Goal: Task Accomplishment & Management: Manage account settings

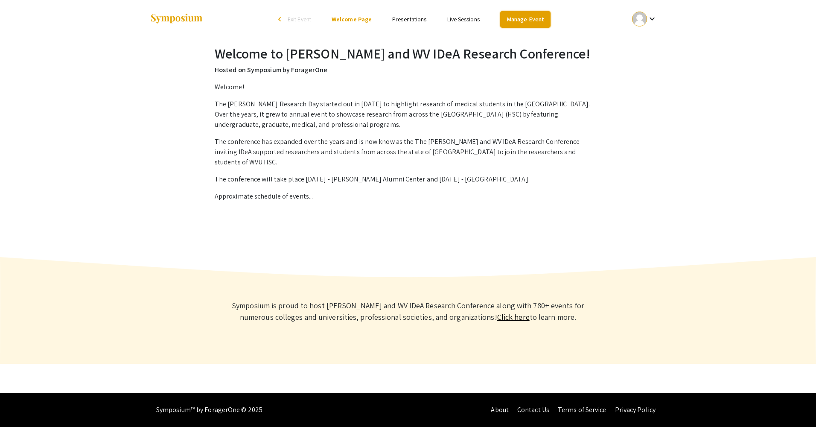
click at [532, 14] on link "Manage Event" at bounding box center [525, 19] width 50 height 17
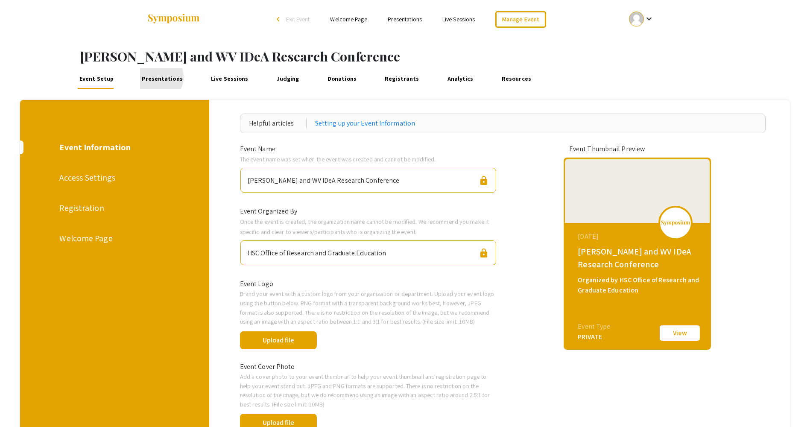
click at [157, 77] on link "Presentations" at bounding box center [162, 78] width 45 height 20
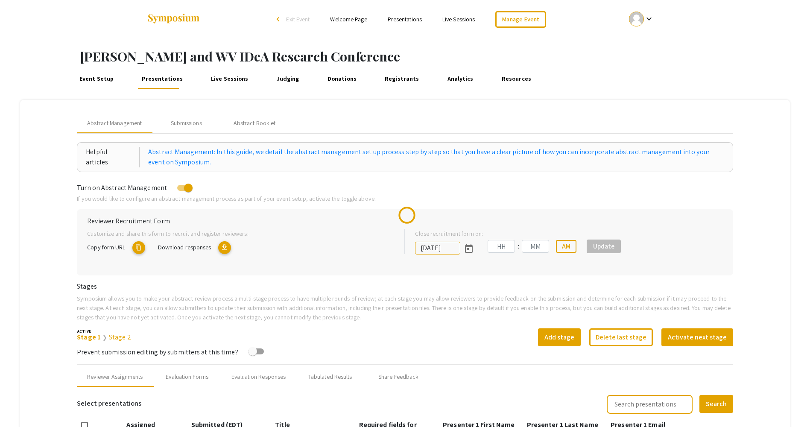
type input "6/29/2025"
type input "09"
type input "50"
click at [195, 247] on span "Copy form URL" at bounding box center [177, 247] width 38 height 8
click at [211, 250] on mat-icon "content_copy" at bounding box center [208, 247] width 13 height 13
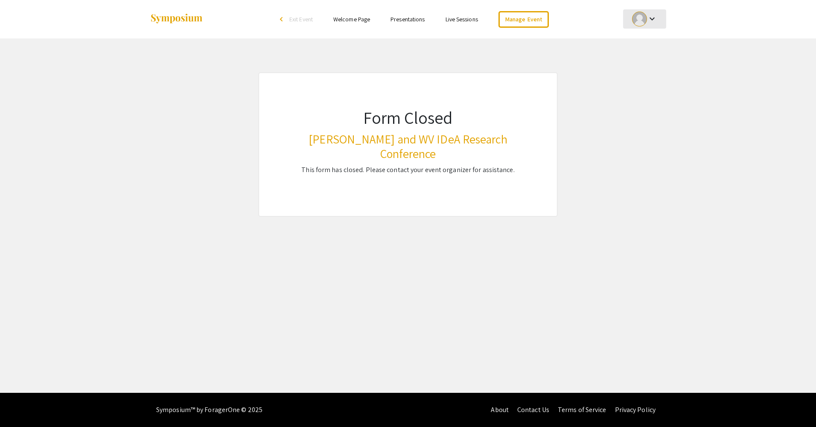
click at [640, 20] on div at bounding box center [639, 19] width 15 height 15
click at [639, 82] on button "Sign out" at bounding box center [649, 83] width 53 height 20
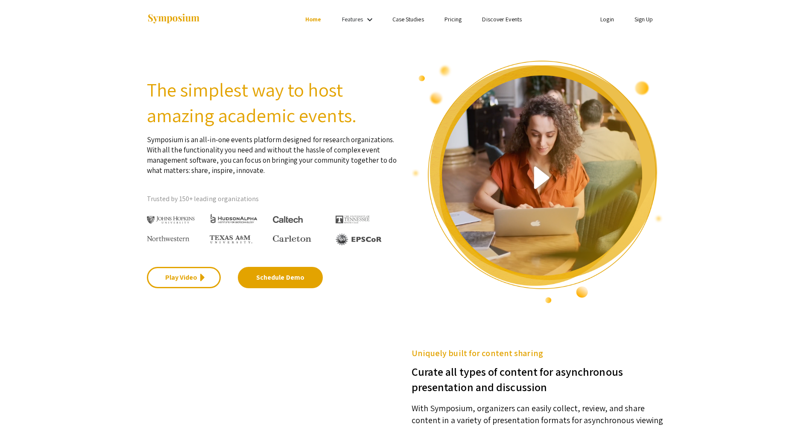
drag, startPoint x: 645, startPoint y: 17, endPoint x: 641, endPoint y: 15, distance: 4.5
click at [645, 16] on link "Sign Up" at bounding box center [643, 19] width 19 height 8
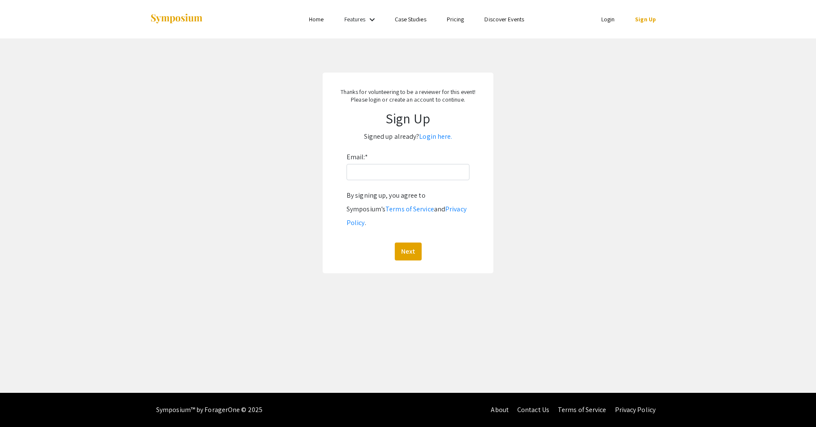
click at [607, 21] on link "Login" at bounding box center [608, 19] width 14 height 8
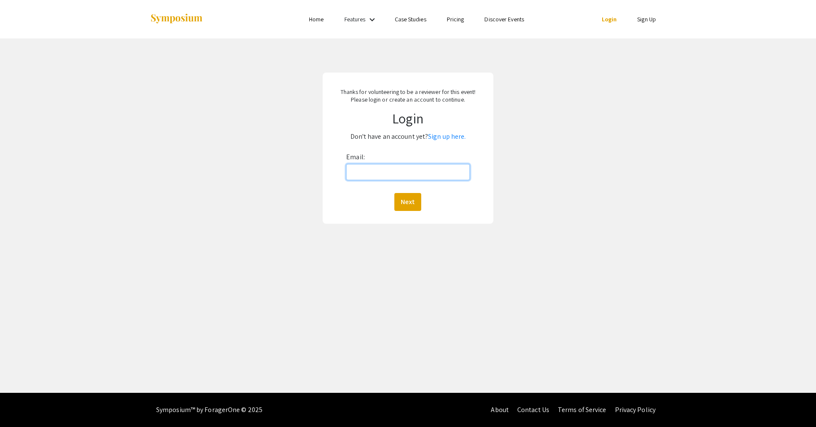
click at [398, 174] on input "Email:" at bounding box center [407, 172] width 123 height 16
type input "mallory.weaver@hsc.wvu.edu"
click at [397, 200] on button "Next" at bounding box center [407, 202] width 27 height 18
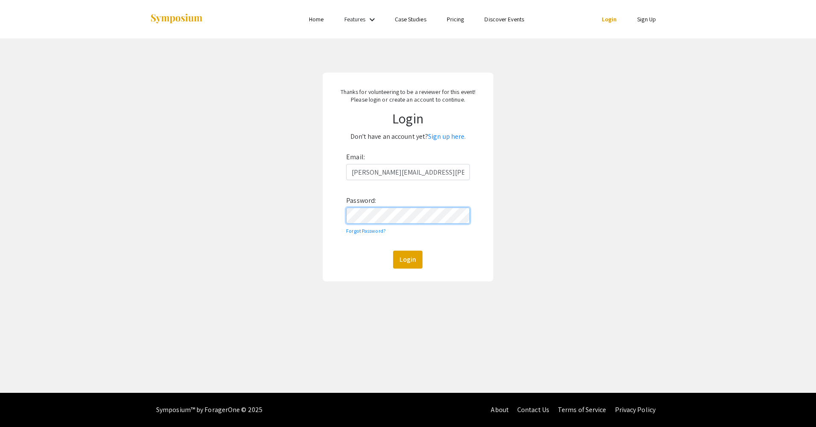
click at [393, 251] on button "Login" at bounding box center [407, 260] width 29 height 18
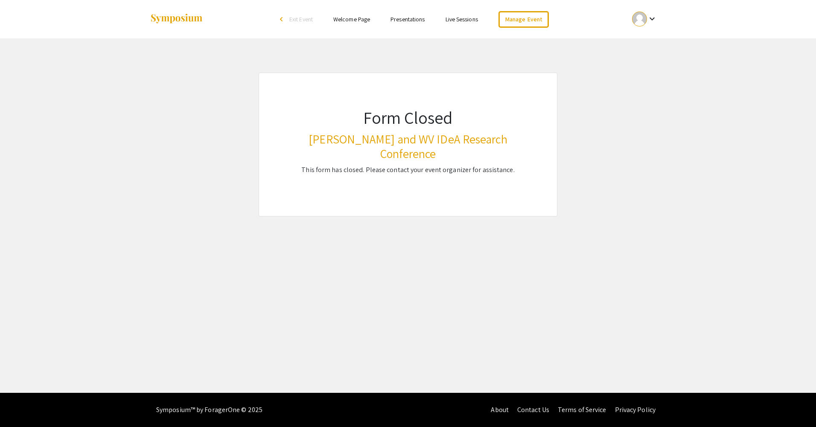
click at [404, 18] on link "Presentations" at bounding box center [408, 19] width 34 height 8
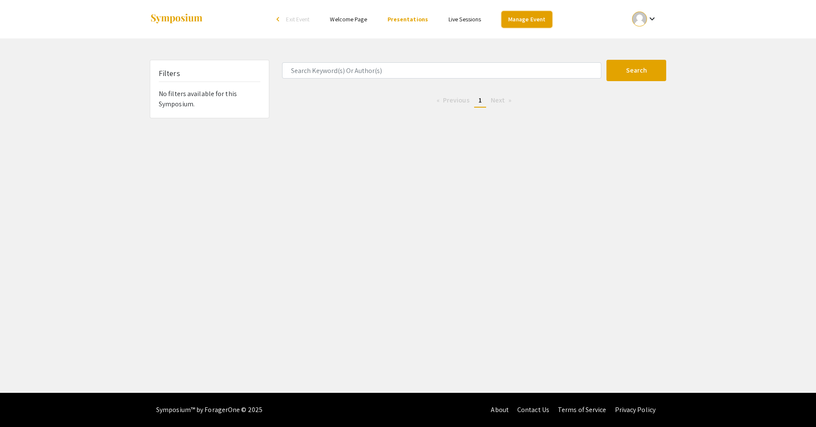
click at [511, 23] on link "Manage Event" at bounding box center [527, 19] width 50 height 17
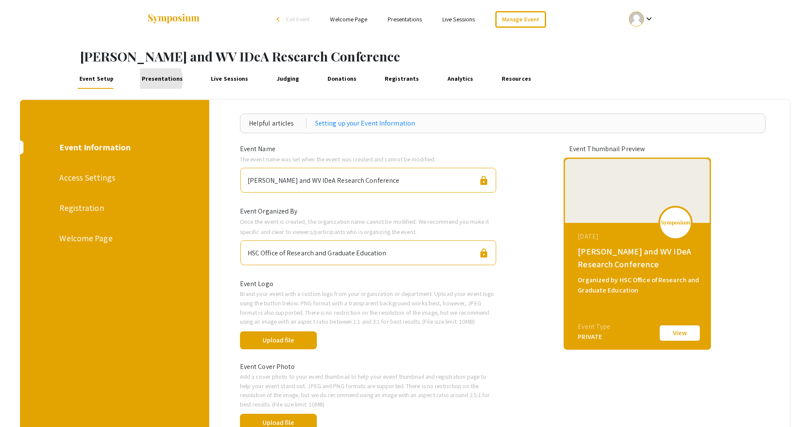
click at [146, 80] on link "Presentations" at bounding box center [162, 78] width 45 height 20
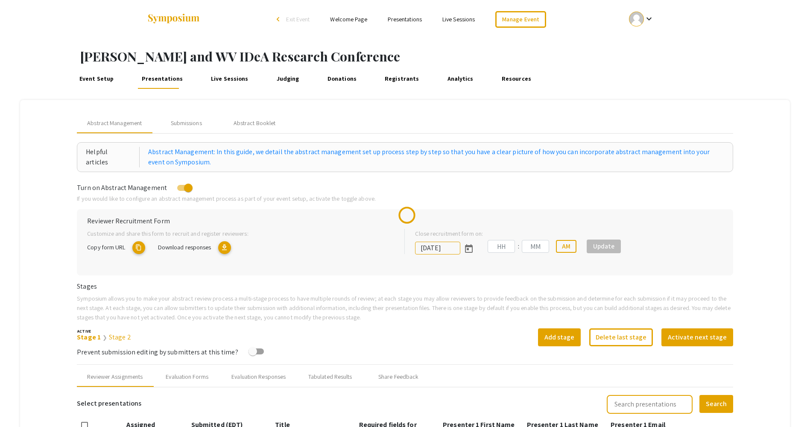
type input "6/29/2025"
type input "09"
type input "50"
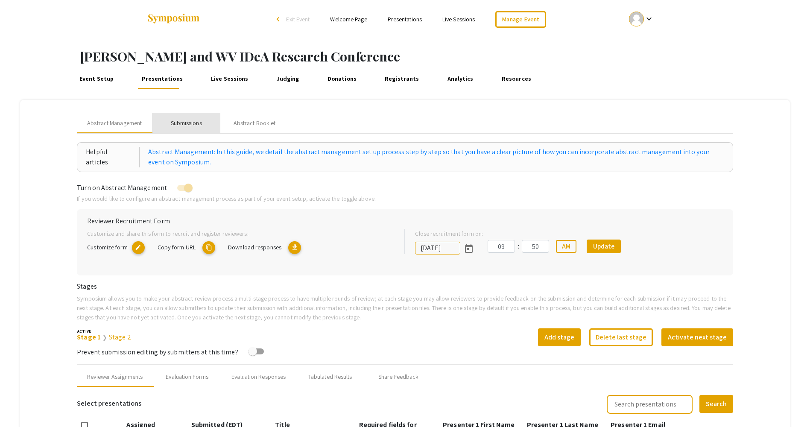
click at [197, 125] on div "Submissions" at bounding box center [186, 123] width 31 height 9
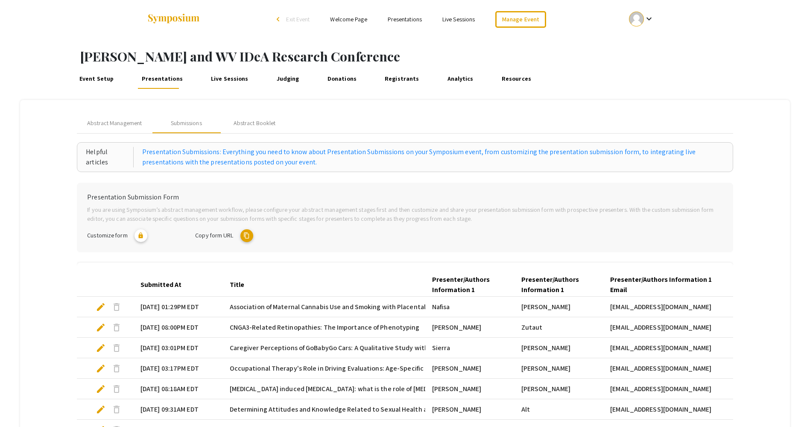
click at [247, 236] on mat-icon "content_copy" at bounding box center [246, 235] width 13 height 13
click at [283, 81] on link "Judging" at bounding box center [287, 78] width 26 height 20
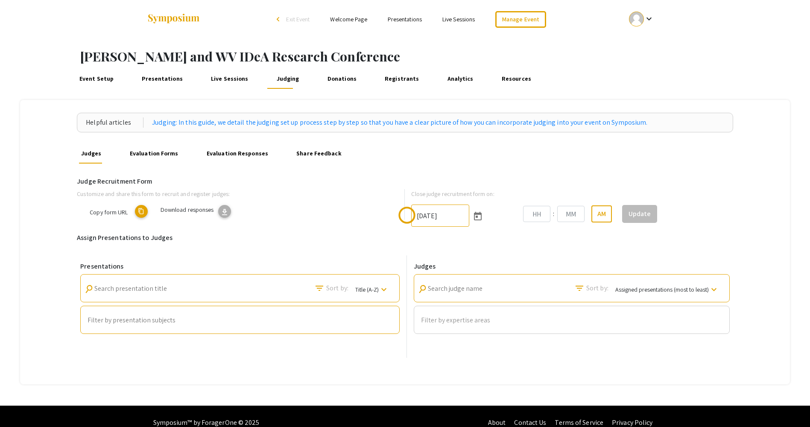
type input "9/26/2025"
type input "11"
type input "59"
click at [199, 211] on mat-icon "content_copy" at bounding box center [198, 211] width 13 height 13
type textarea "symposium.foragerone.com/van-liere-and-wv-idea-research-conference/recruitment/…"
